Goal: Information Seeking & Learning: Learn about a topic

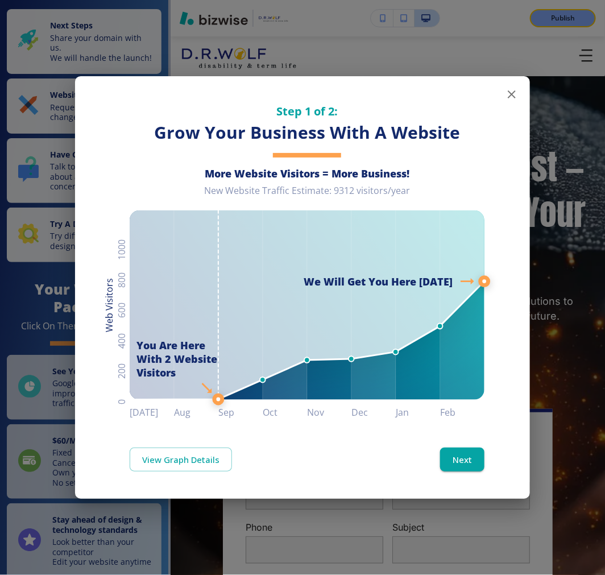
click at [509, 88] on icon "button" at bounding box center [512, 95] width 14 height 14
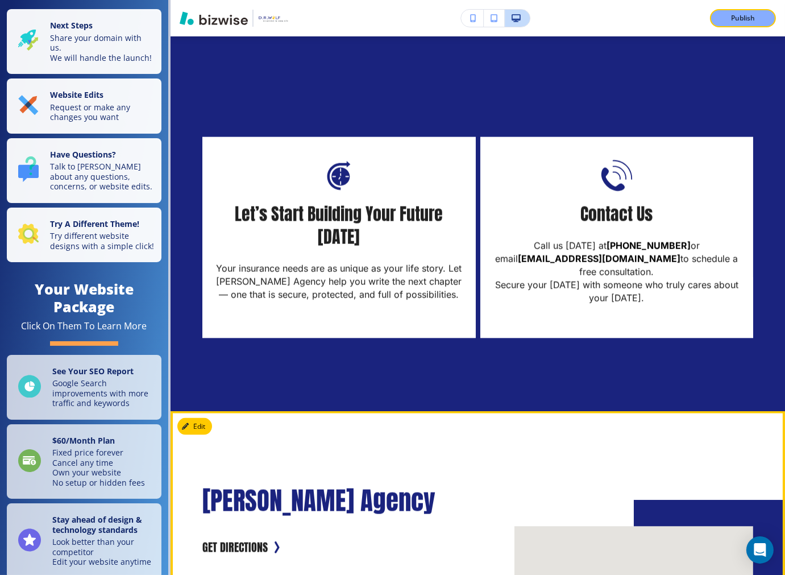
scroll to position [2969, 0]
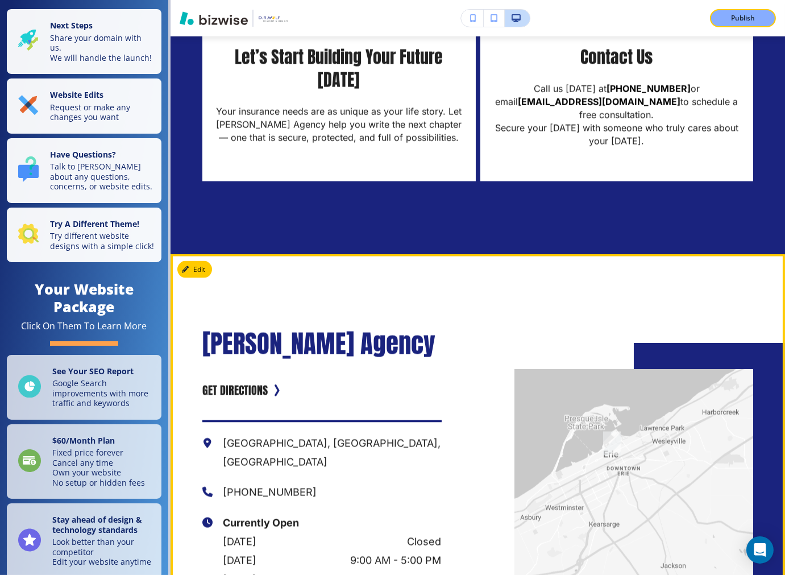
drag, startPoint x: 663, startPoint y: 506, endPoint x: 618, endPoint y: 481, distance: 51.9
click at [604, 481] on div at bounding box center [633, 496] width 239 height 254
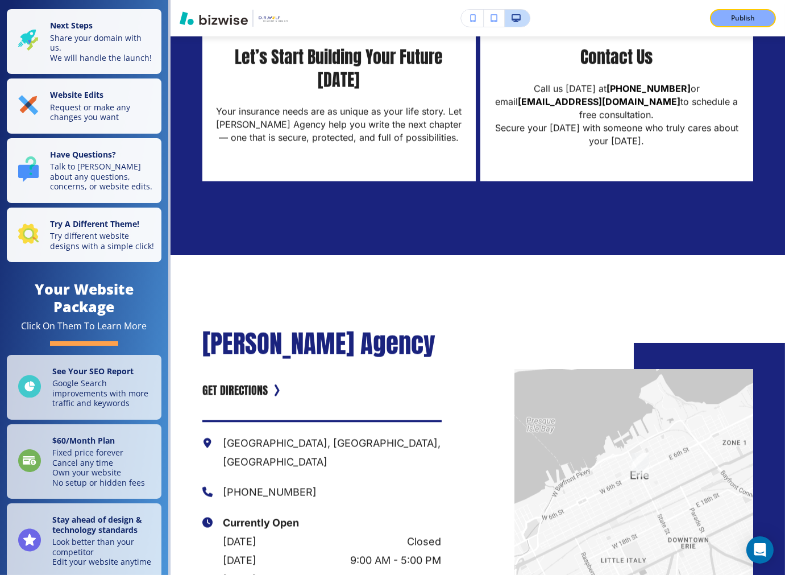
drag, startPoint x: 623, startPoint y: 481, endPoint x: 646, endPoint y: 548, distance: 71.0
click at [604, 548] on div at bounding box center [633, 496] width 239 height 254
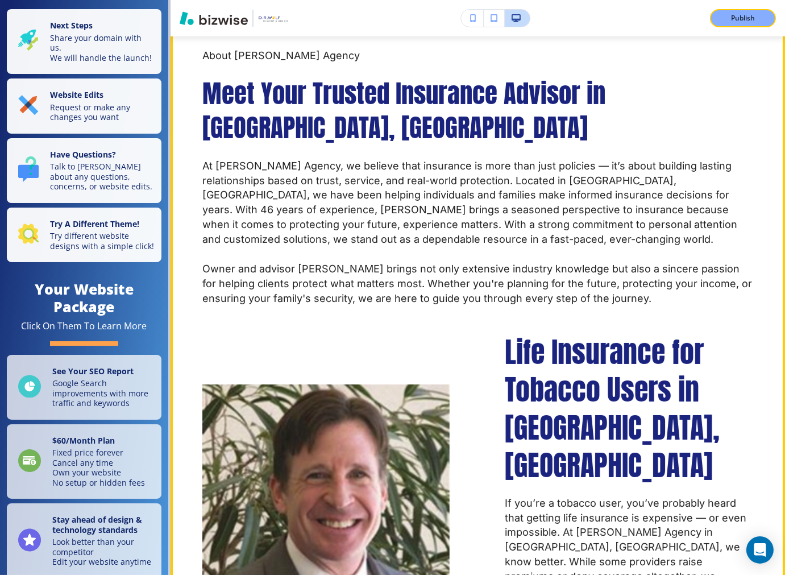
scroll to position [632, 0]
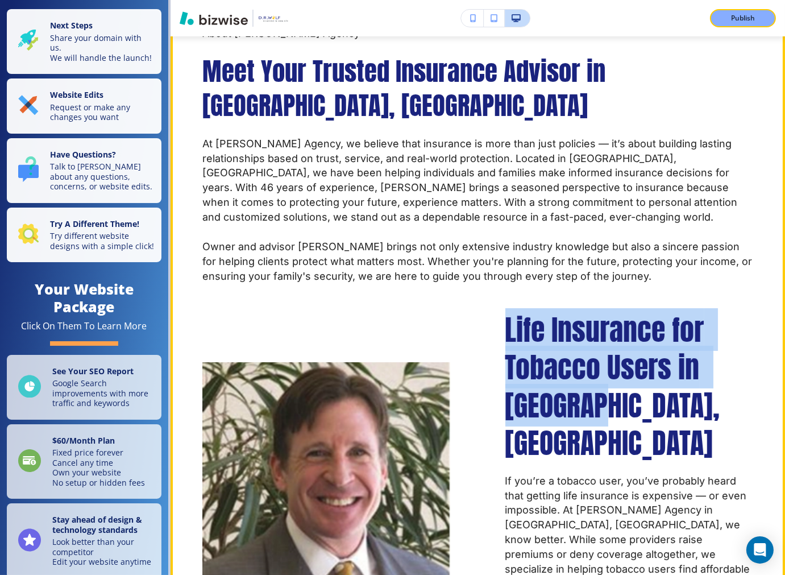
drag, startPoint x: 500, startPoint y: 302, endPoint x: 617, endPoint y: 359, distance: 129.7
click at [604, 359] on p "Life Insurance for Tobacco Users in [GEOGRAPHIC_DATA], [GEOGRAPHIC_DATA]" at bounding box center [629, 386] width 248 height 151
click at [604, 370] on p "Life Insurance for Tobacco Users in [GEOGRAPHIC_DATA], [GEOGRAPHIC_DATA]" at bounding box center [629, 386] width 248 height 151
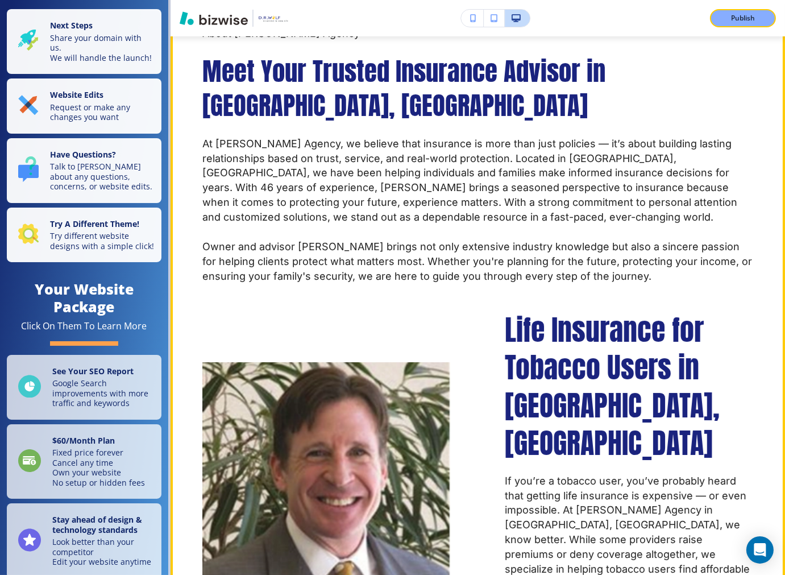
drag, startPoint x: 517, startPoint y: 287, endPoint x: 600, endPoint y: 296, distance: 82.9
click at [600, 308] on span "Life Insurance for Tobacco Users in [GEOGRAPHIC_DATA], [GEOGRAPHIC_DATA]" at bounding box center [616, 386] width 222 height 156
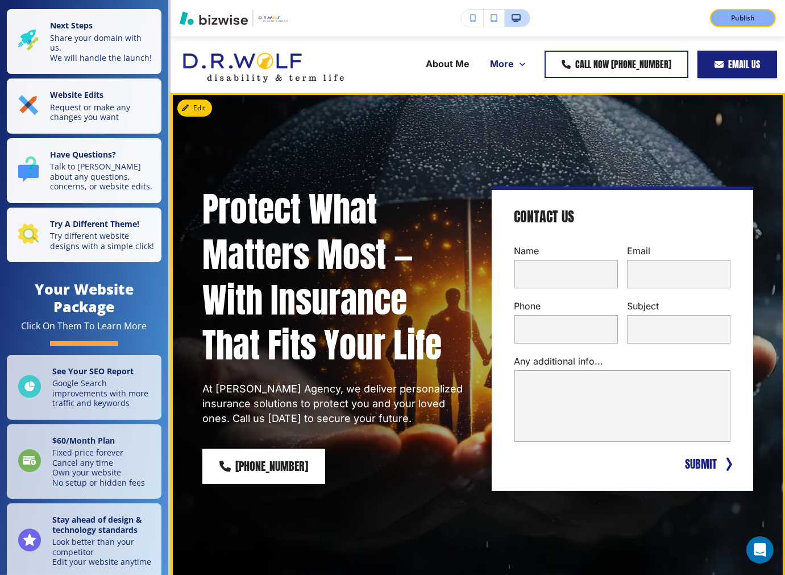
scroll to position [0, 0]
